Goal: Information Seeking & Learning: Understand process/instructions

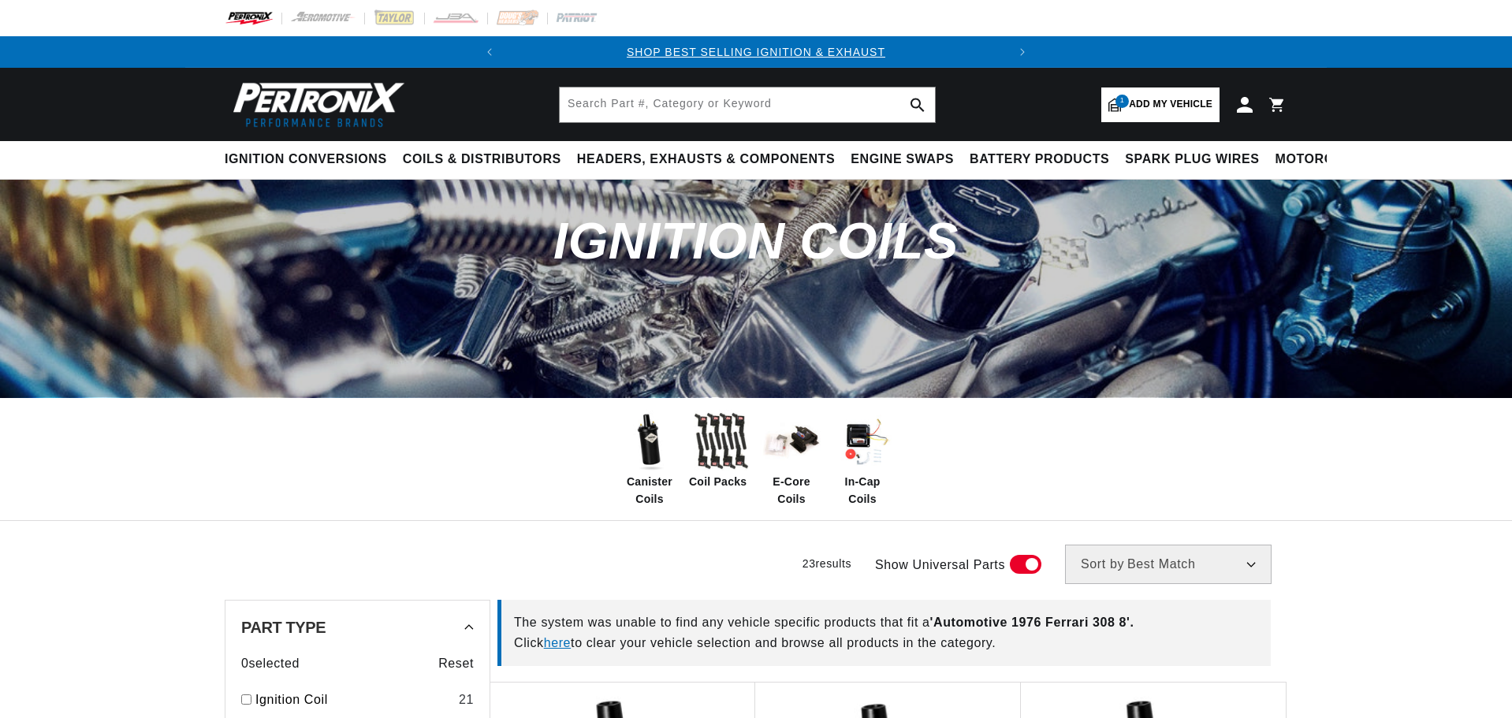
click at [1157, 110] on span "Add my vehicle" at bounding box center [1171, 104] width 84 height 15
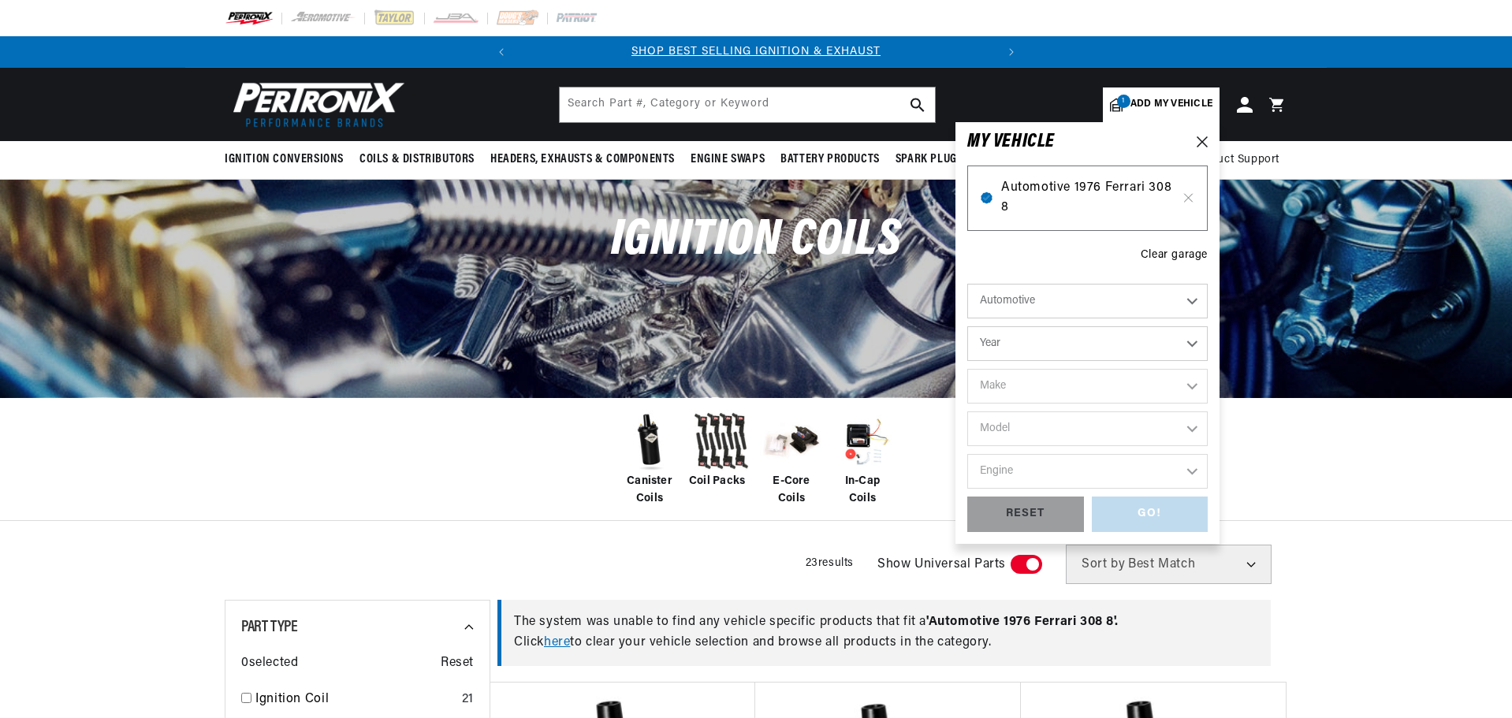
click at [1129, 216] on span "Automotive 1976 Ferrari 308 8" at bounding box center [1087, 198] width 173 height 40
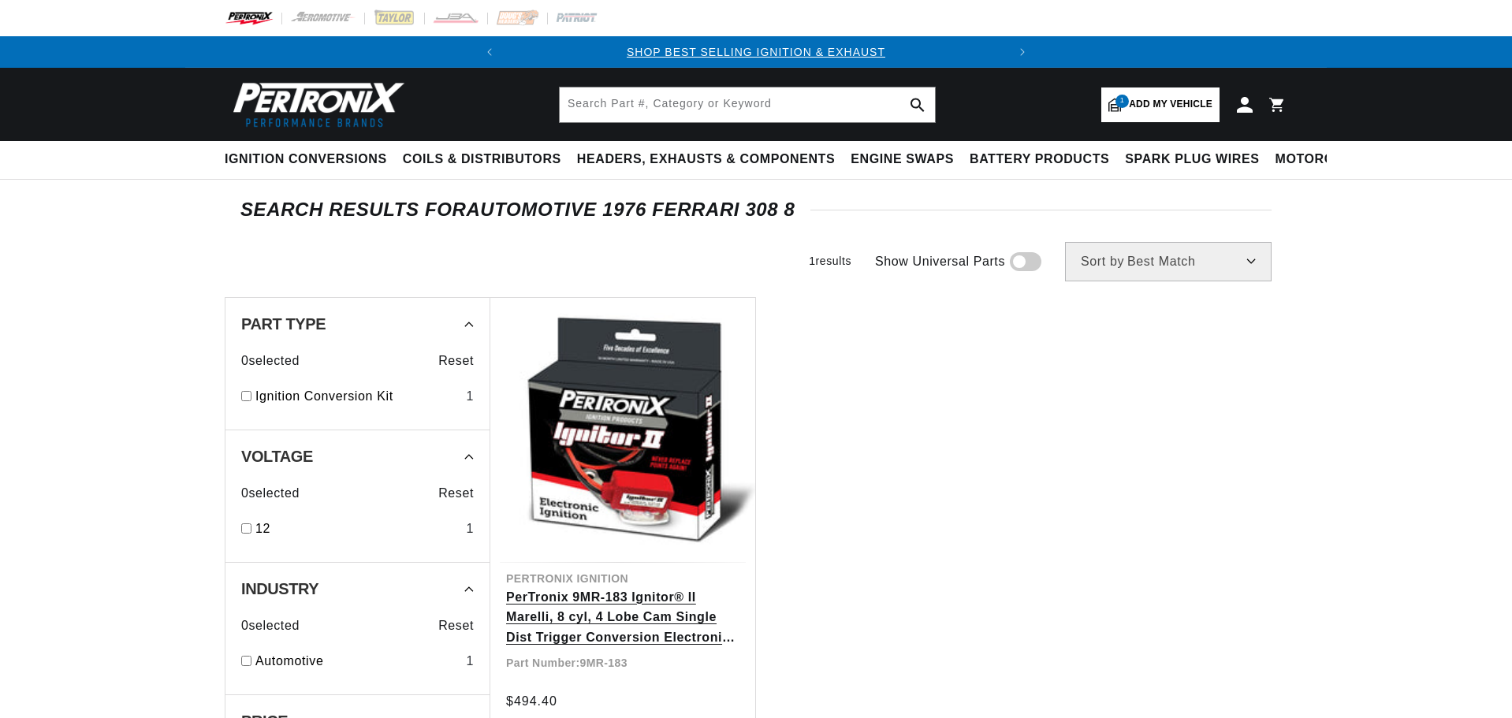
click at [629, 587] on link "PerTronix 9MR-183 Ignitor® II Marelli, 8 cyl, 4 Lobe Cam Single Dist Trigger Co…" at bounding box center [622, 617] width 233 height 61
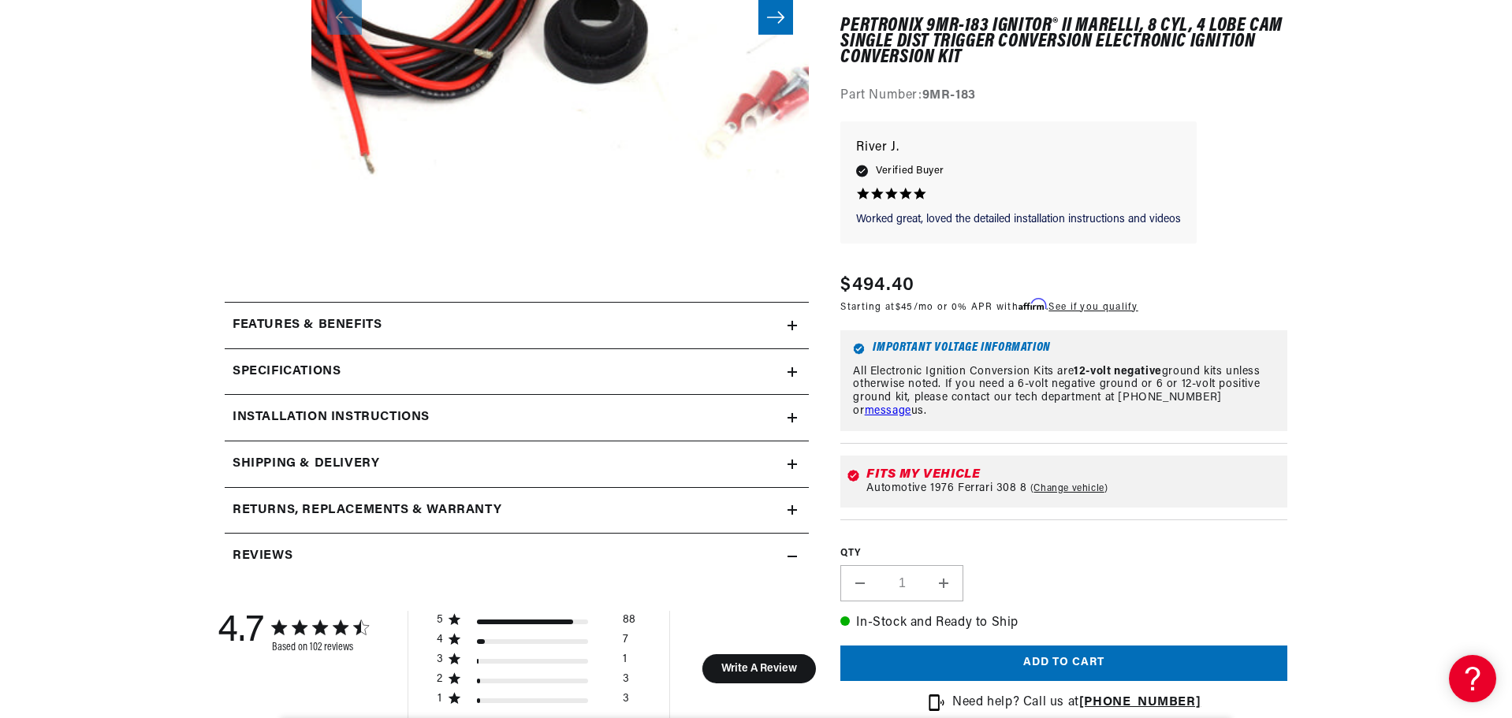
scroll to position [473, 0]
click at [688, 411] on div "Installation instructions" at bounding box center [506, 417] width 563 height 20
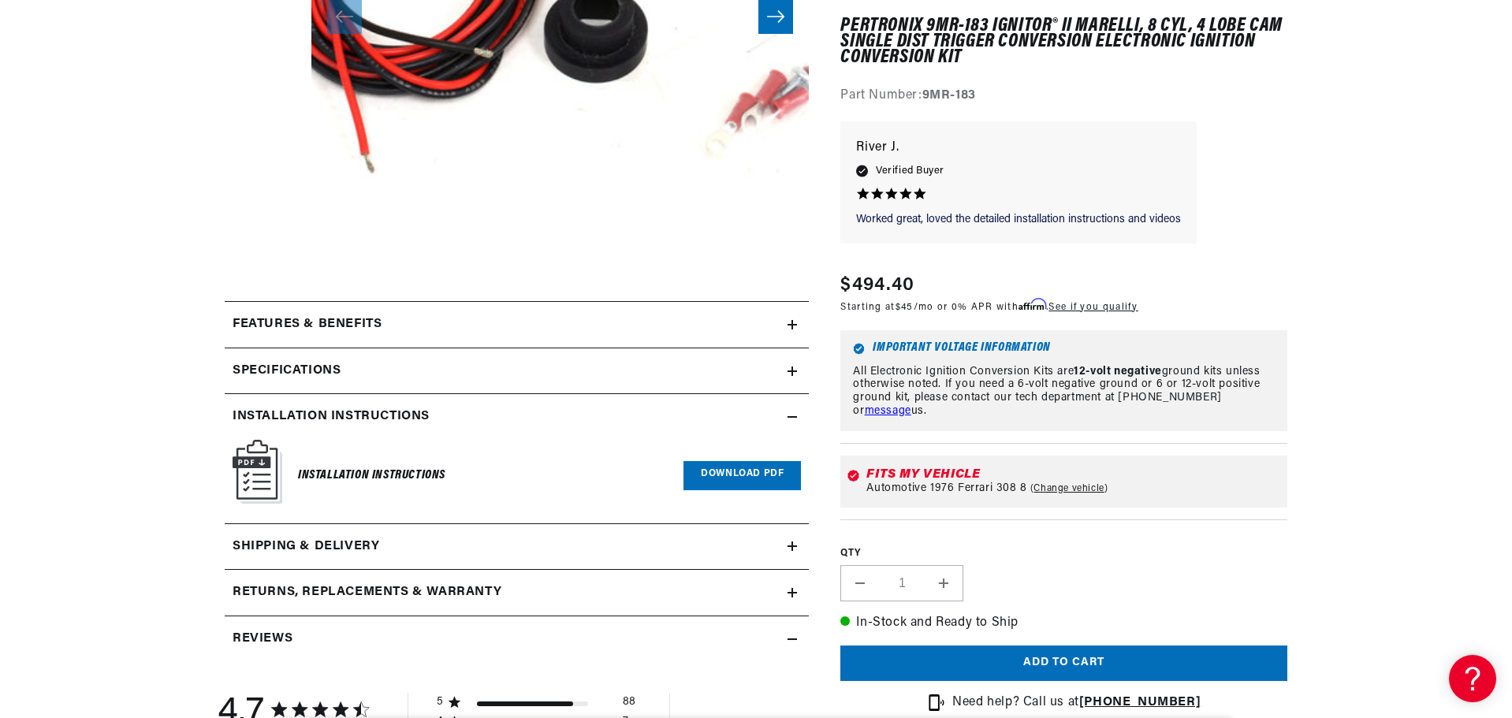
scroll to position [0, 478]
click at [713, 482] on link "Download PDF" at bounding box center [742, 475] width 117 height 29
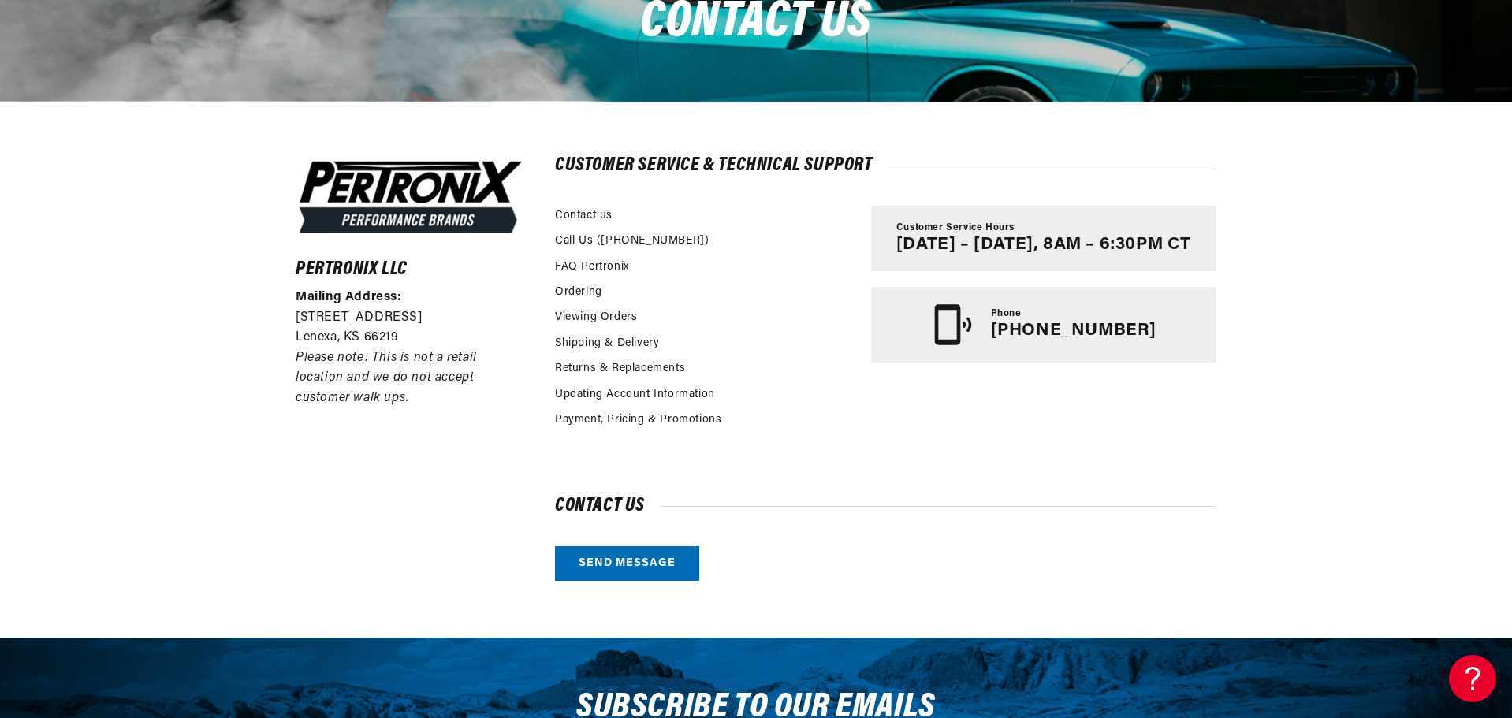
scroll to position [0, 478]
click at [600, 264] on link "FAQ Pertronix" at bounding box center [592, 267] width 74 height 17
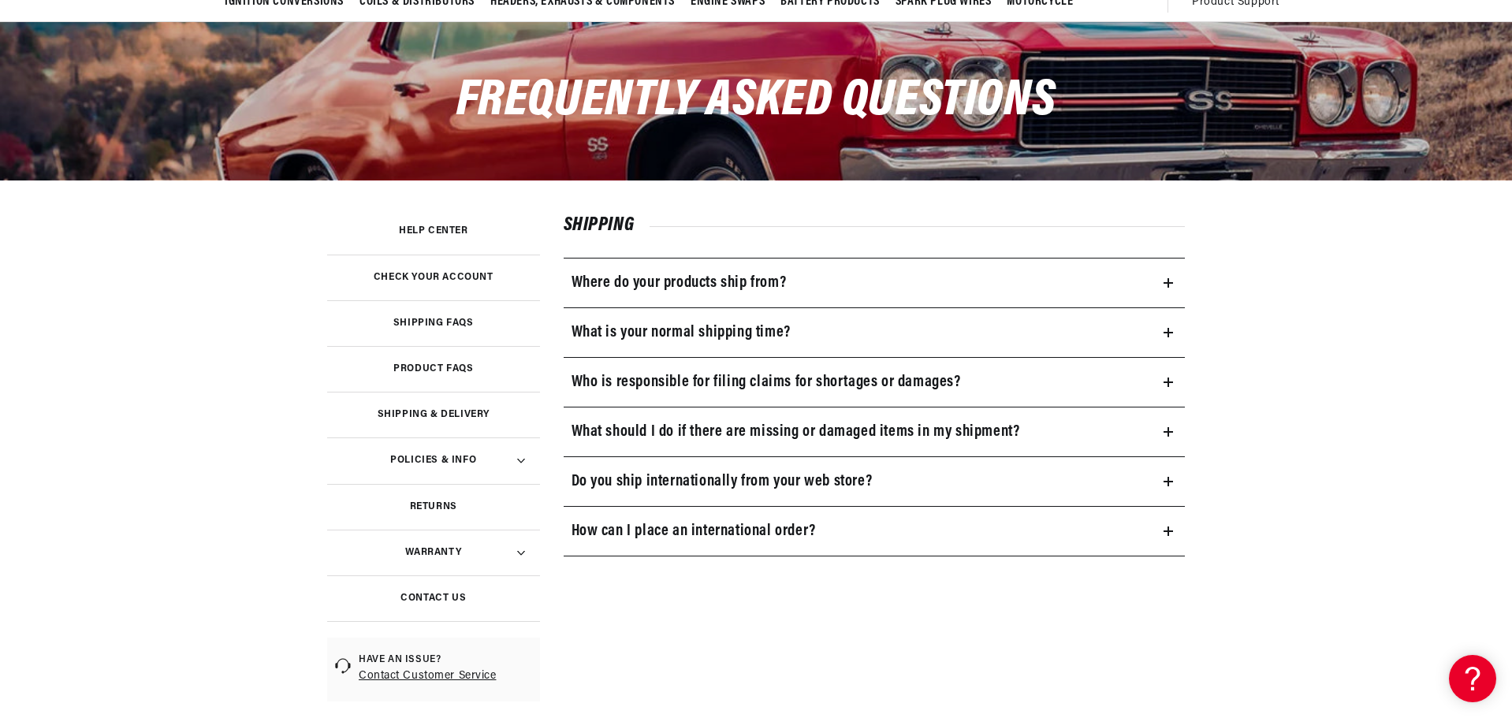
scroll to position [0, 478]
click at [444, 370] on h3 "Product FAQs" at bounding box center [433, 369] width 80 height 8
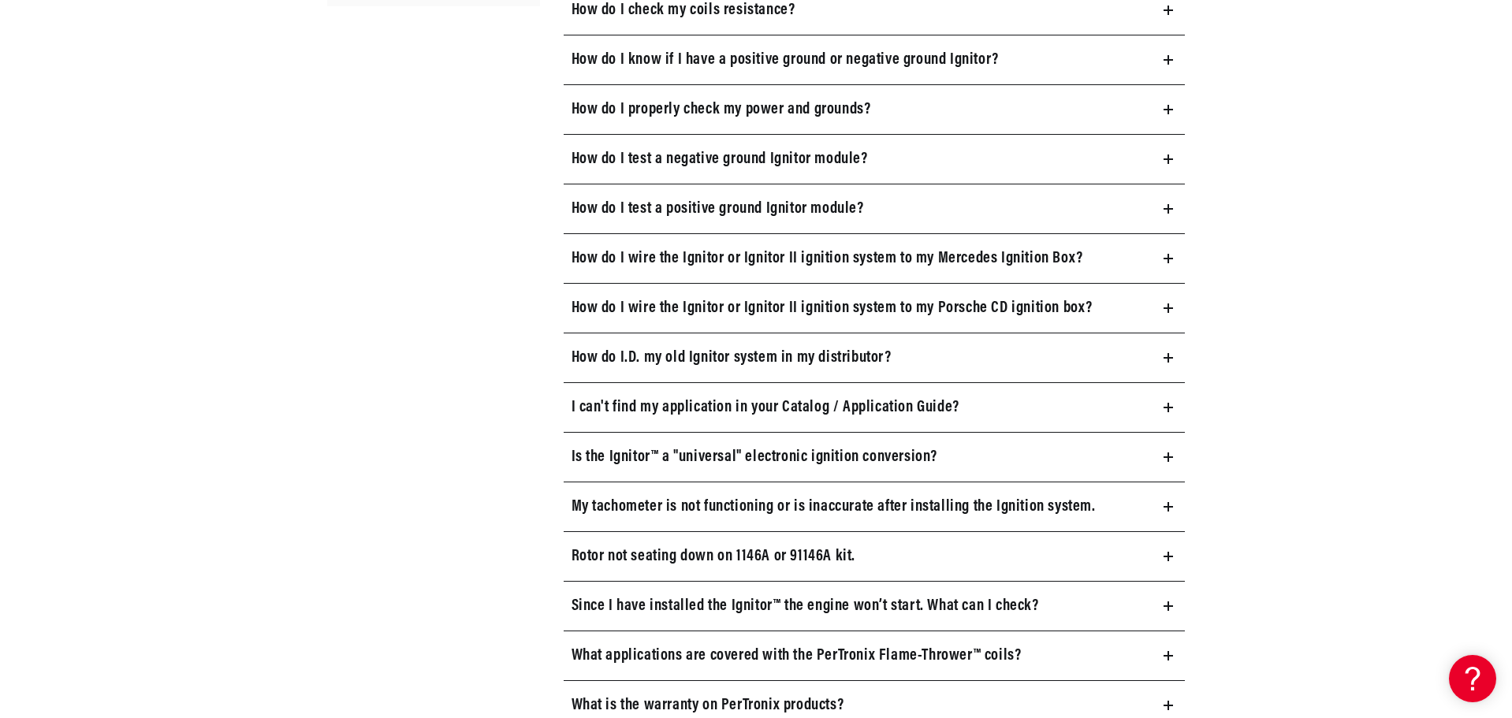
scroll to position [867, 0]
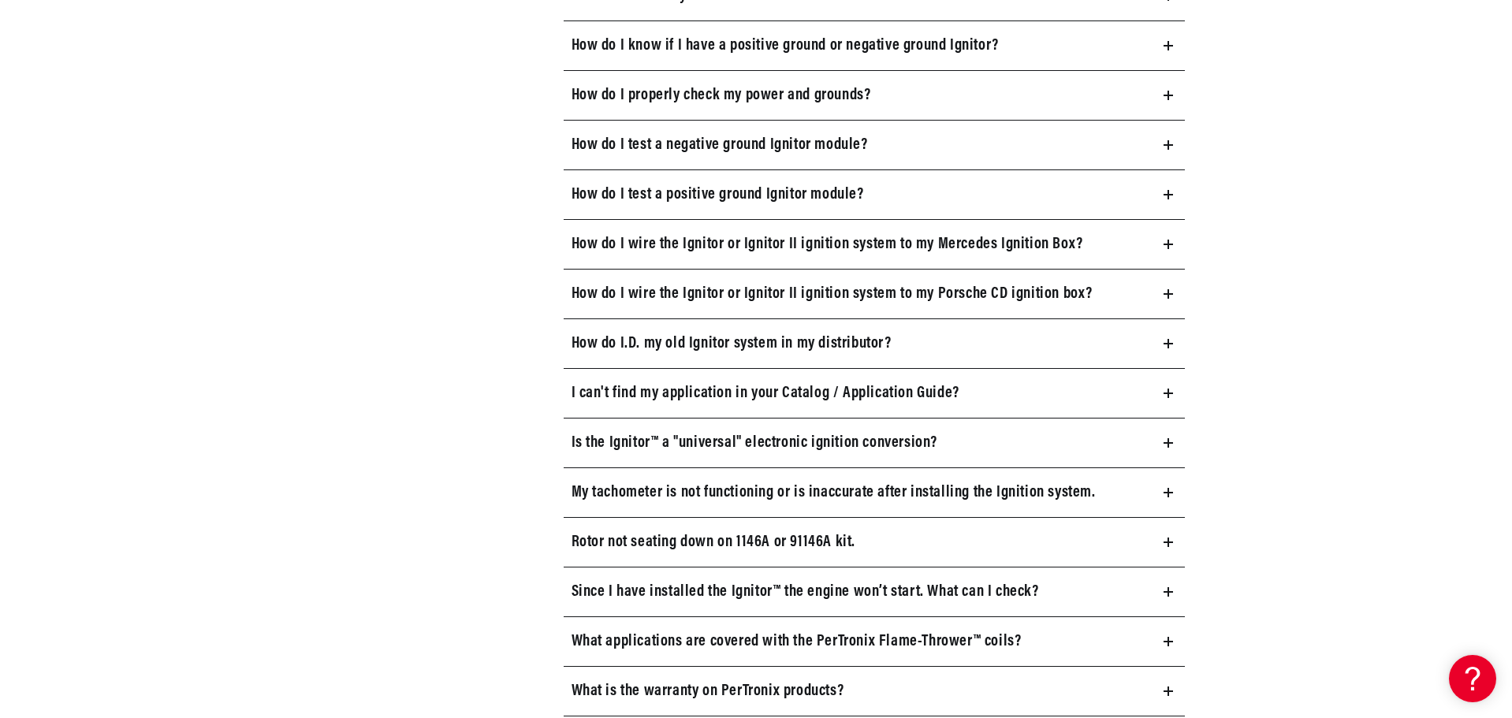
click at [1078, 490] on h3 "My tachometer is not functioning or is inaccurate after installing the Ignition…" at bounding box center [834, 492] width 524 height 25
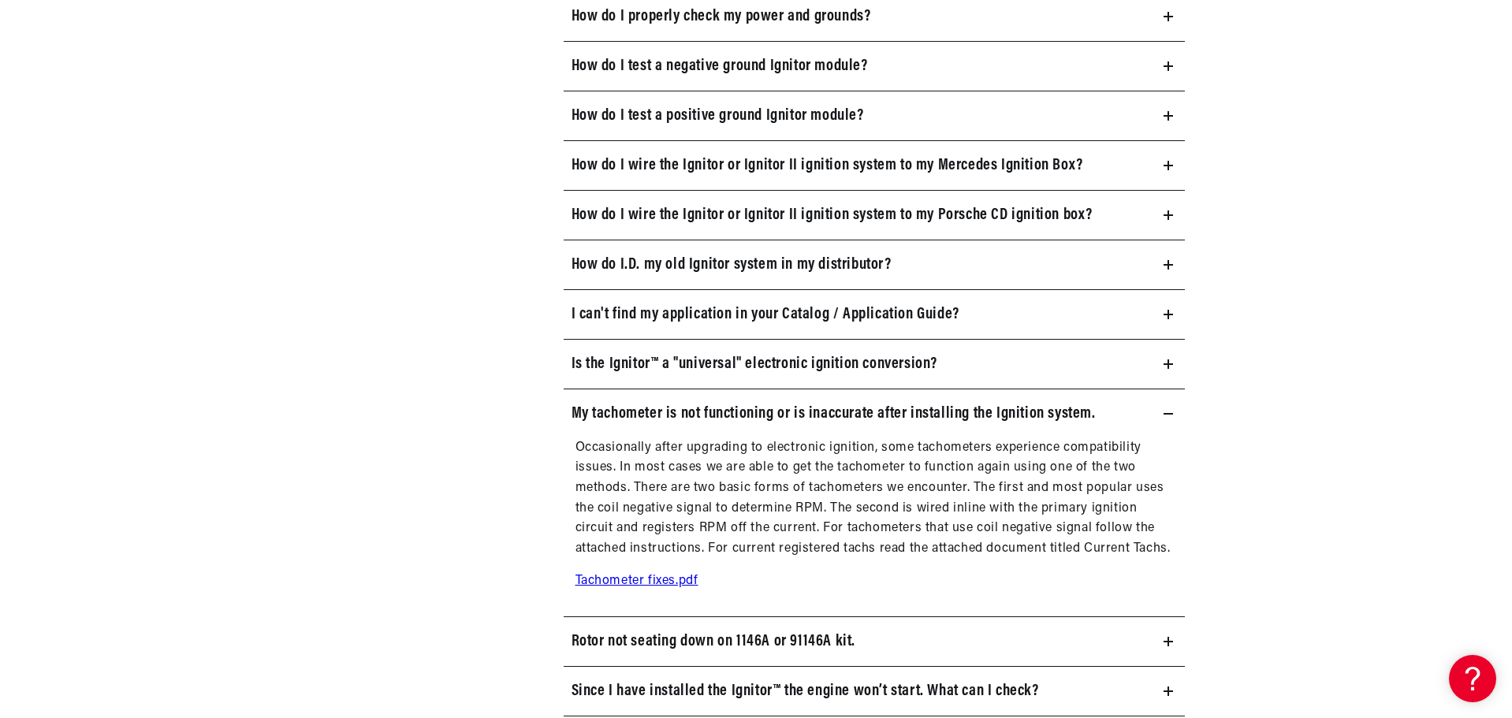
scroll to position [0, 0]
click at [621, 578] on link "Tachometer fixes.pdf" at bounding box center [637, 581] width 123 height 13
